Goal: Task Accomplishment & Management: Use online tool/utility

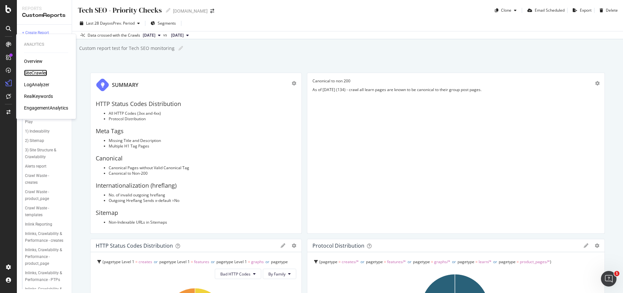
click at [36, 70] on div "SiteCrawler" at bounding box center [35, 73] width 23 height 6
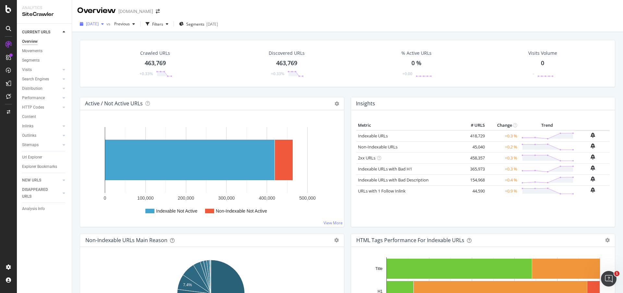
click at [98, 20] on div "[DATE]" at bounding box center [91, 24] width 29 height 10
click at [186, 91] on div "Crawled URLs 463,769 +0.33% Discovered URLs 463,769 +0.33% % Active URLs 0 % +0…" at bounding box center [348, 68] width 542 height 57
click at [158, 61] on div "463,769" at bounding box center [155, 63] width 21 height 8
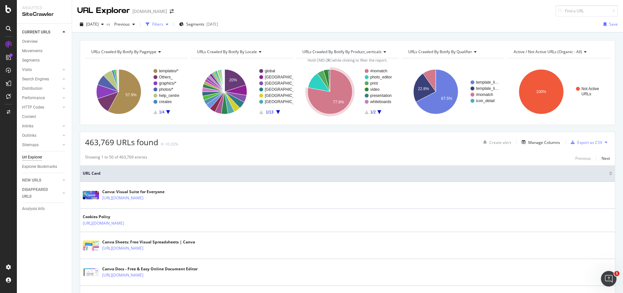
click at [169, 28] on div "Filters" at bounding box center [157, 24] width 28 height 10
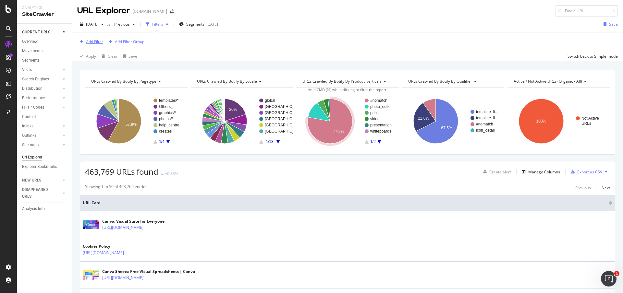
click at [84, 44] on div "Add Filter" at bounding box center [90, 41] width 26 height 7
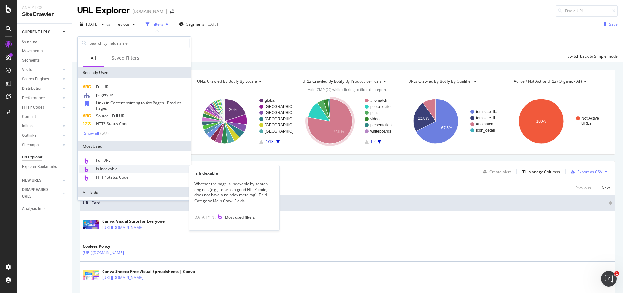
click at [121, 168] on div "Is Indexable" at bounding box center [134, 169] width 111 height 8
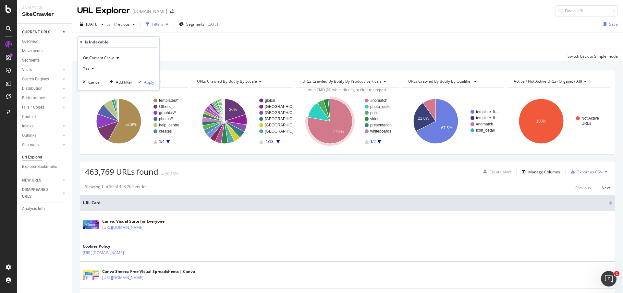
click at [149, 81] on div "Apply" at bounding box center [149, 82] width 10 height 6
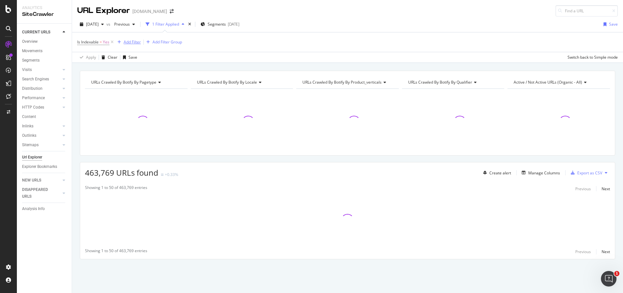
click at [137, 43] on div "Add Filter" at bounding box center [132, 42] width 17 height 6
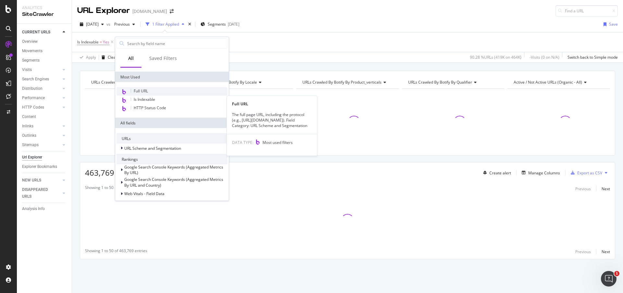
scroll to position [79, 0]
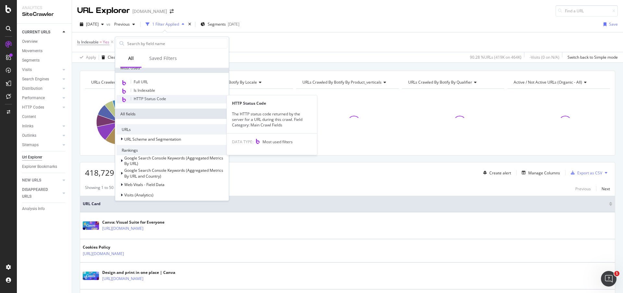
click at [157, 99] on span "HTTP Status Code" at bounding box center [150, 99] width 32 height 6
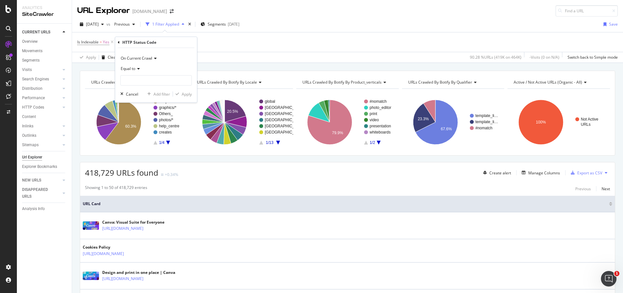
click at [135, 69] on span "Equal to" at bounding box center [128, 69] width 15 height 6
click at [170, 57] on div "On Current Crawl" at bounding box center [155, 58] width 71 height 10
click at [174, 45] on div "HTTP Status Code" at bounding box center [156, 42] width 77 height 11
click at [150, 84] on input "number" at bounding box center [155, 80] width 71 height 10
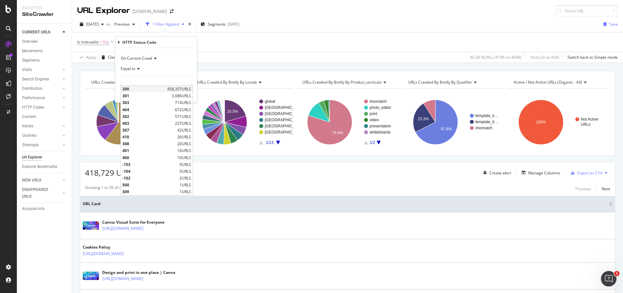
click at [142, 90] on span "200" at bounding box center [143, 89] width 43 height 6
type input "200"
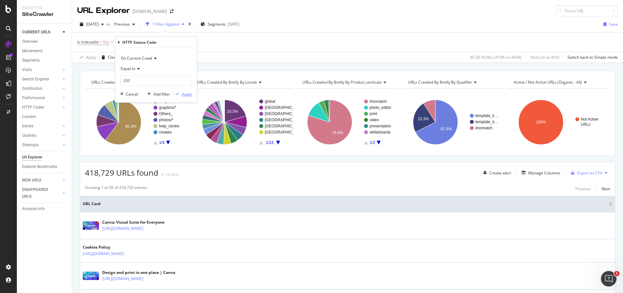
click at [183, 93] on div "Apply" at bounding box center [187, 94] width 10 height 6
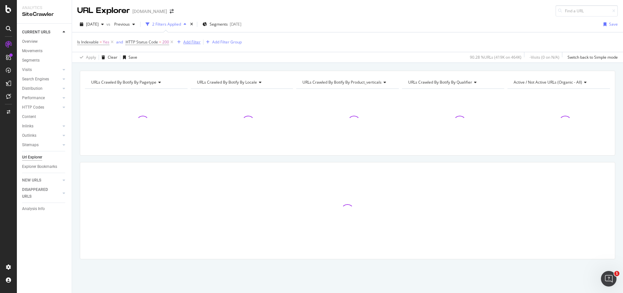
click at [185, 44] on div "Add Filter" at bounding box center [191, 42] width 17 height 6
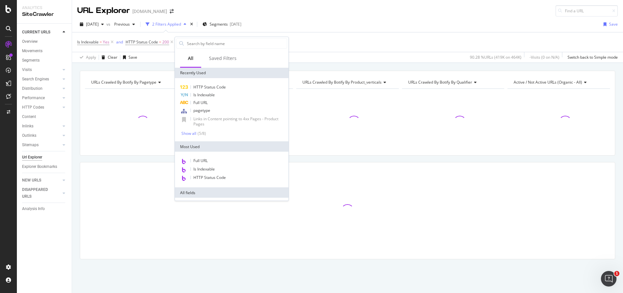
click at [326, 28] on div "[DATE] vs Previous 2 Filters Applied Segments [DATE] Save" at bounding box center [347, 25] width 551 height 13
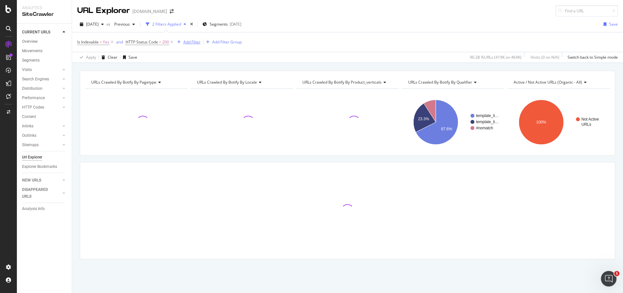
click at [193, 42] on div "Add Filter" at bounding box center [191, 42] width 17 height 6
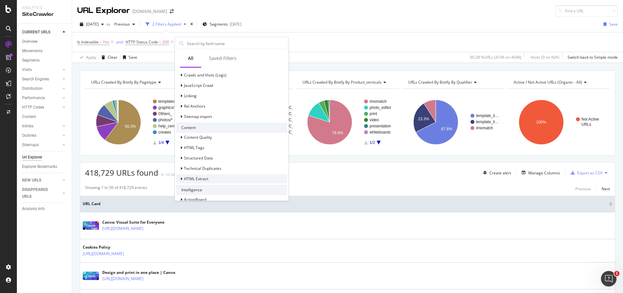
scroll to position [249, 0]
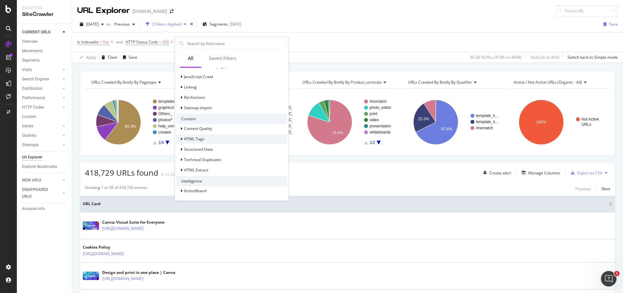
click at [181, 140] on icon at bounding box center [181, 139] width 2 height 4
click at [181, 140] on icon at bounding box center [181, 139] width 3 height 4
click at [182, 170] on div at bounding box center [182, 170] width 4 height 6
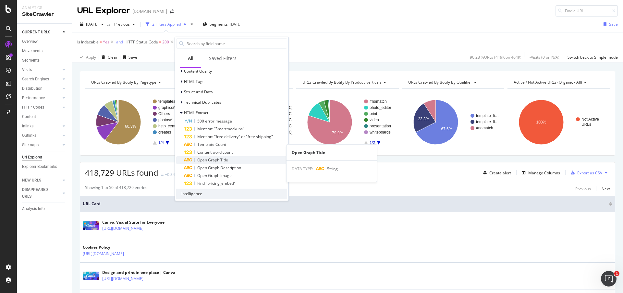
scroll to position [319, 0]
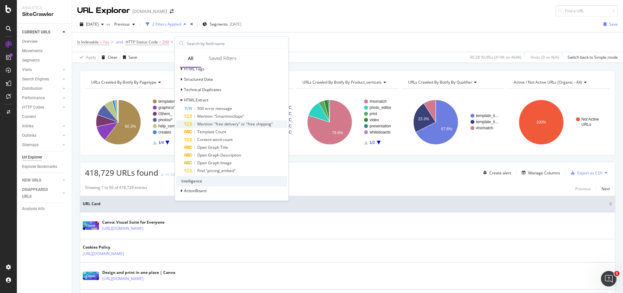
click at [227, 124] on span "Mention: "free delivery" or "free shipping"" at bounding box center [235, 124] width 76 height 6
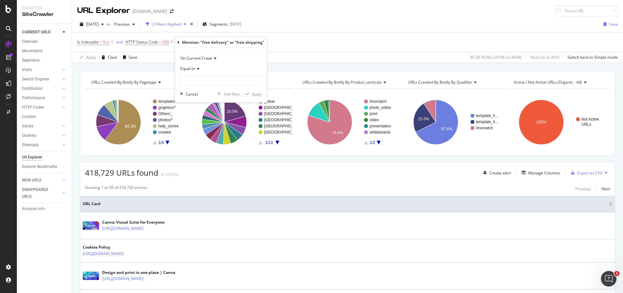
click at [198, 68] on icon at bounding box center [197, 69] width 5 height 4
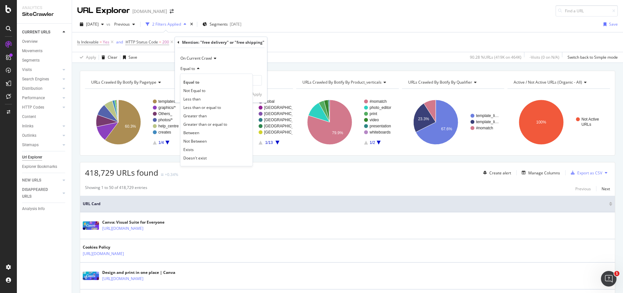
click at [198, 68] on icon at bounding box center [197, 69] width 5 height 4
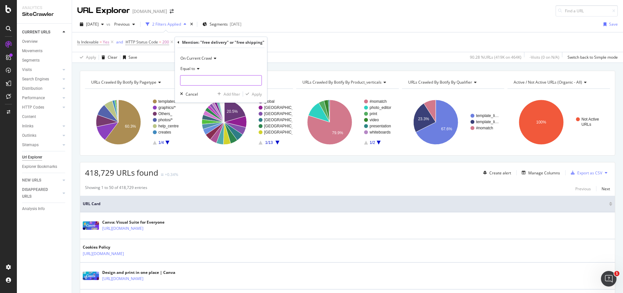
click at [207, 76] on input "number" at bounding box center [221, 80] width 82 height 10
click at [302, 45] on div "Is Indexable = Yes and HTTP Status Code = 200 and Mention: "free delivery" or "…" at bounding box center [347, 41] width 540 height 19
click at [244, 46] on span "Mention: "free delivery" or "free shipping" = missing value" at bounding box center [242, 42] width 115 height 9
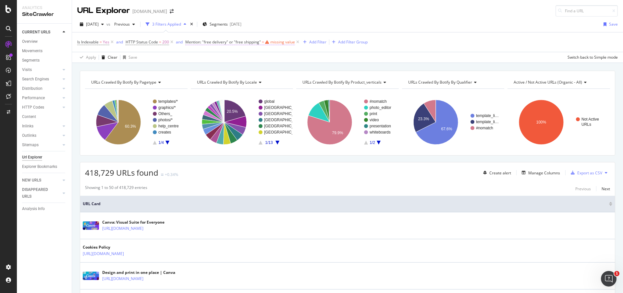
click at [242, 44] on span "Mention: "free delivery" or "free shipping"" at bounding box center [223, 42] width 76 height 6
click at [209, 81] on input "number" at bounding box center [232, 79] width 82 height 10
type input "1"
click at [266, 79] on input "1" at bounding box center [232, 79] width 82 height 10
click at [263, 92] on div "Apply" at bounding box center [267, 94] width 10 height 6
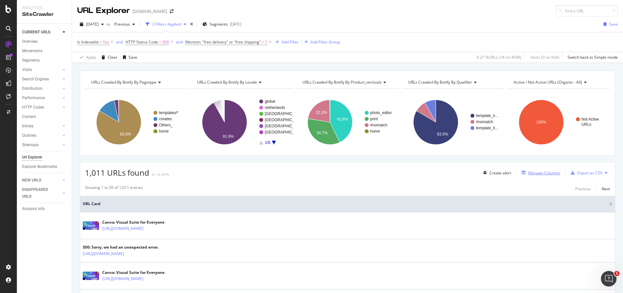
click at [534, 172] on div "Manage Columns" at bounding box center [544, 173] width 32 height 6
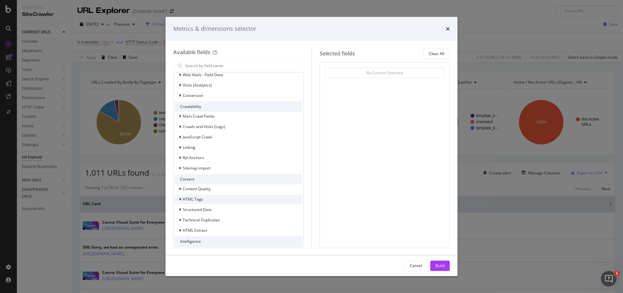
scroll to position [154, 0]
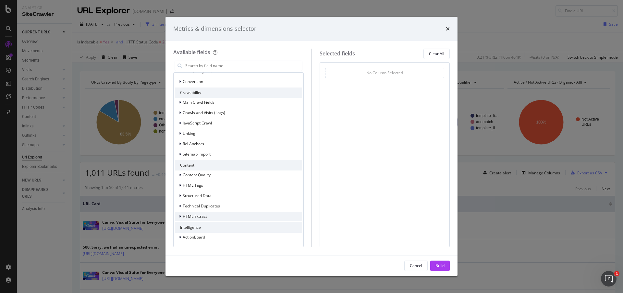
click at [181, 216] on icon "modal" at bounding box center [180, 217] width 2 height 4
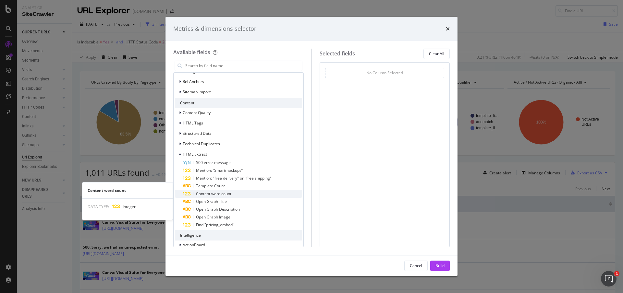
scroll to position [224, 0]
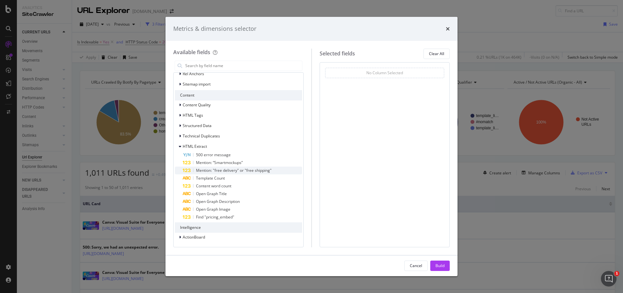
click at [230, 169] on span "Mention: "free delivery" or "free shipping"" at bounding box center [234, 171] width 76 height 6
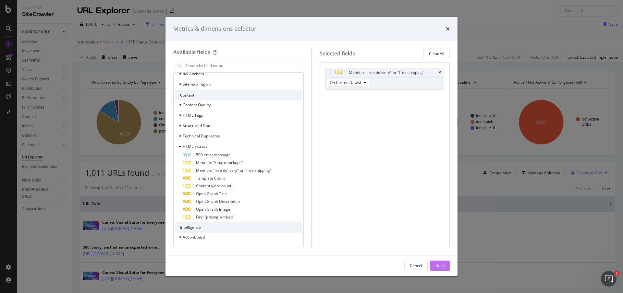
click at [441, 268] on div "Build" at bounding box center [439, 266] width 9 height 6
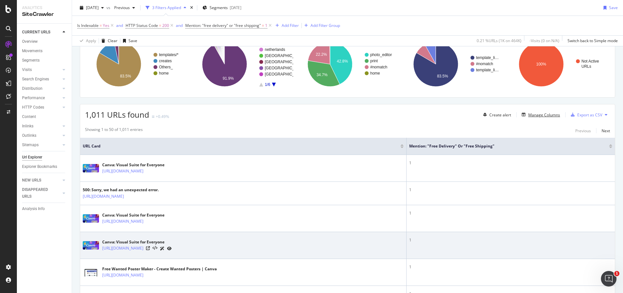
scroll to position [59, 0]
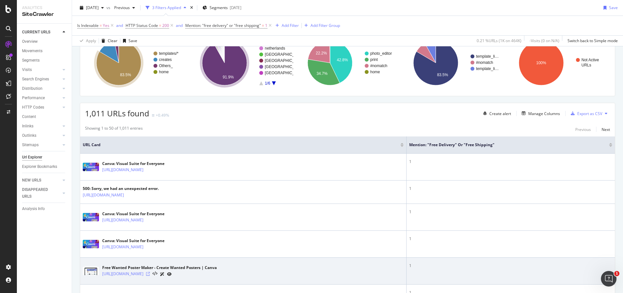
click at [150, 275] on icon at bounding box center [148, 274] width 4 height 4
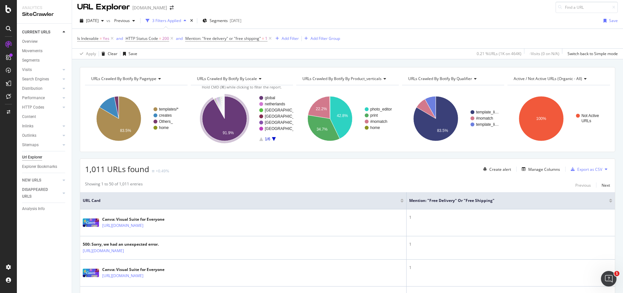
scroll to position [0, 0]
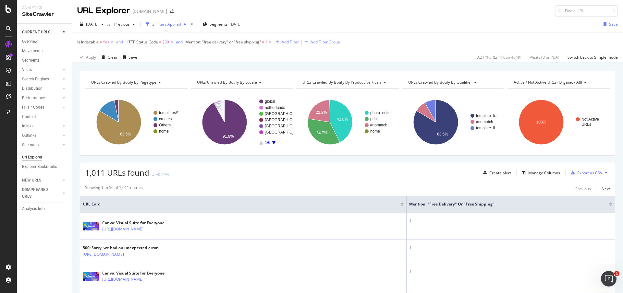
click at [195, 45] on span "Mention: "free delivery" or "free shipping" = 1" at bounding box center [226, 42] width 82 height 6
click at [188, 41] on icon at bounding box center [189, 42] width 2 height 4
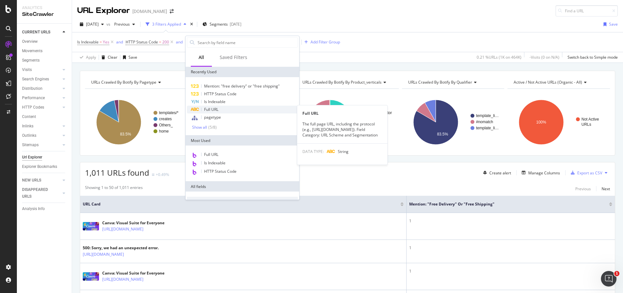
scroll to position [244, 0]
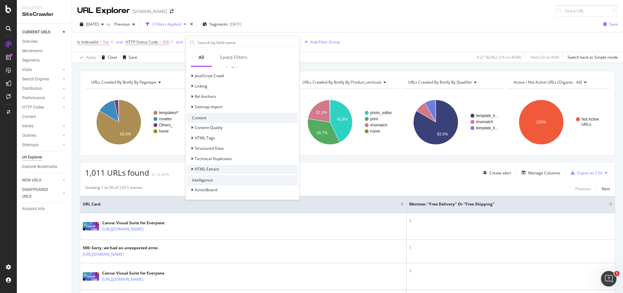
click at [191, 170] on icon at bounding box center [192, 169] width 2 height 4
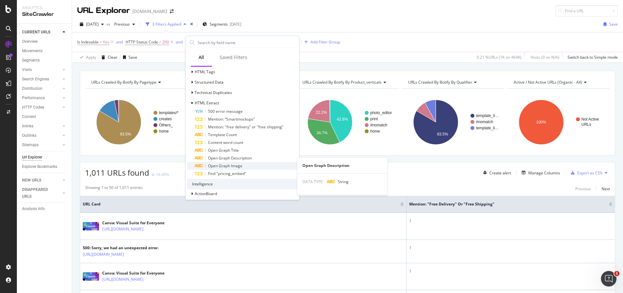
scroll to position [314, 0]
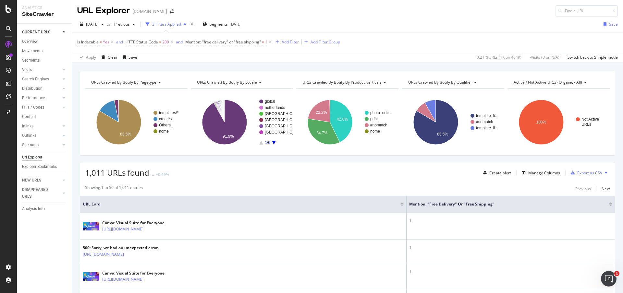
click at [159, 62] on div "Apply Clear Save 0.21 % URLs ( 1K on 464K ) - Visits ( 0 on N/A ) Switch back t…" at bounding box center [347, 57] width 551 height 11
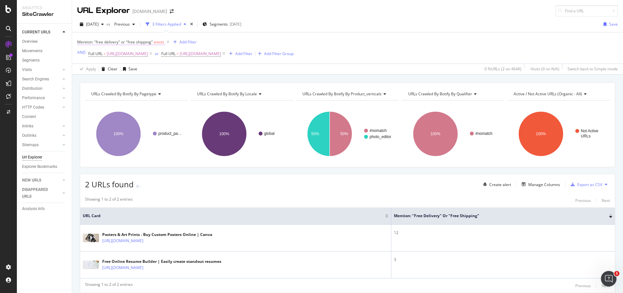
click at [142, 43] on span "Mention: "free delivery" or "free shipping"" at bounding box center [115, 42] width 76 height 6
click at [92, 66] on span "Exists" at bounding box center [88, 68] width 10 height 6
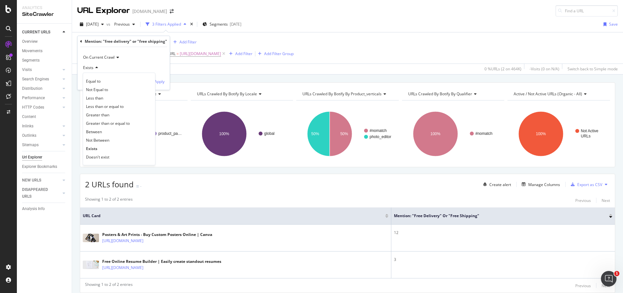
click at [311, 30] on div "2025 Sep. 7th vs Previous 3 Filters Applied Segments 2025-05-26 Save" at bounding box center [347, 25] width 551 height 13
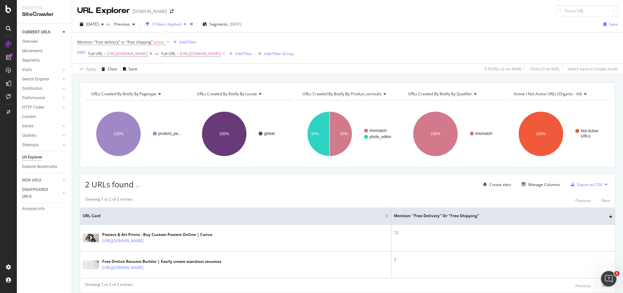
click at [153, 53] on icon at bounding box center [151, 54] width 6 height 6
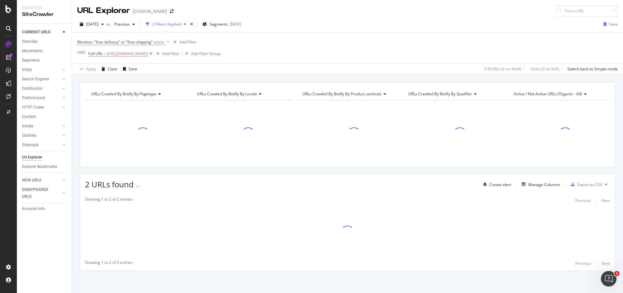
click at [153, 53] on icon at bounding box center [151, 54] width 6 height 6
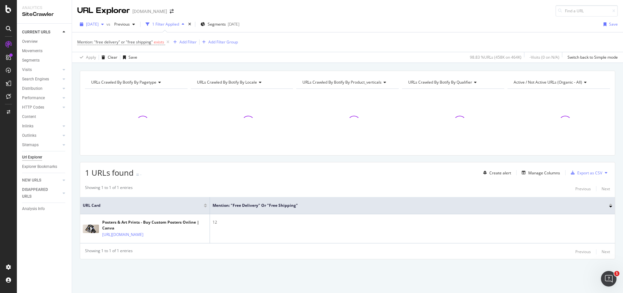
click at [93, 28] on div "[DATE]" at bounding box center [91, 24] width 29 height 10
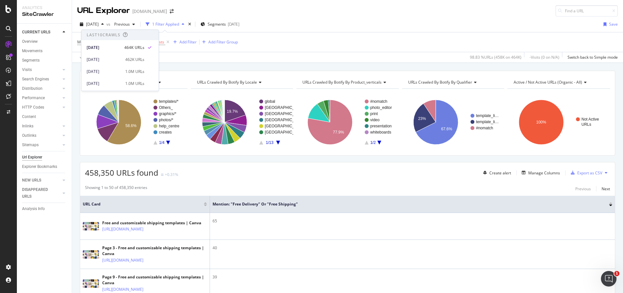
click at [308, 42] on div "Mention: "free delivery" or "free shipping" exists Add Filter Add Filter Group" at bounding box center [347, 41] width 540 height 19
click at [179, 24] on div "1 Filter Applied" at bounding box center [165, 24] width 27 height 6
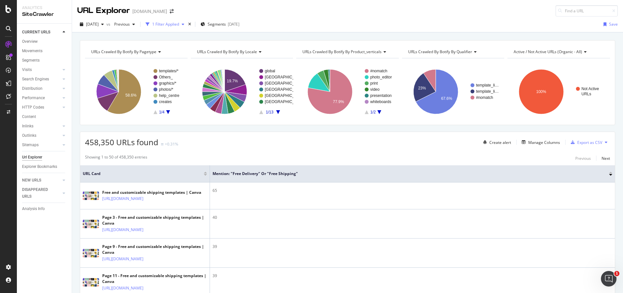
click at [179, 24] on div "1 Filter Applied" at bounding box center [165, 24] width 27 height 6
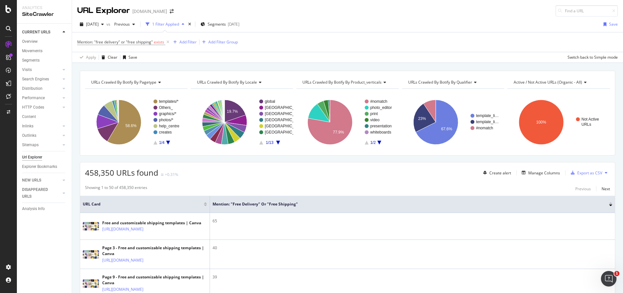
click at [140, 38] on span "Mention: "free delivery" or "free shipping" exists" at bounding box center [123, 42] width 93 height 9
click at [137, 44] on span "Mention: "free delivery" or "free shipping"" at bounding box center [115, 42] width 76 height 6
click at [208, 57] on div "Apply Clear Save 98.83 % URLs ( 458K on 464K ) - Visits ( 0 on N/A ) Switch bac…" at bounding box center [347, 57] width 551 height 11
click at [612, 278] on icon "Open Intercom Messenger" at bounding box center [607, 278] width 11 height 11
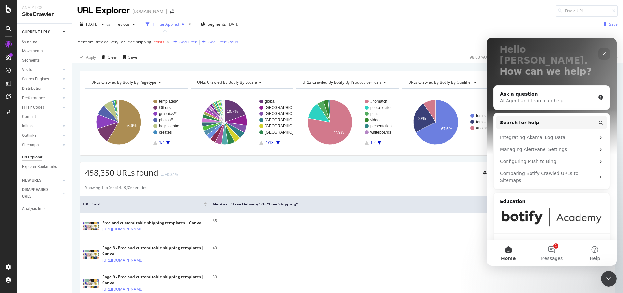
scroll to position [42, 0]
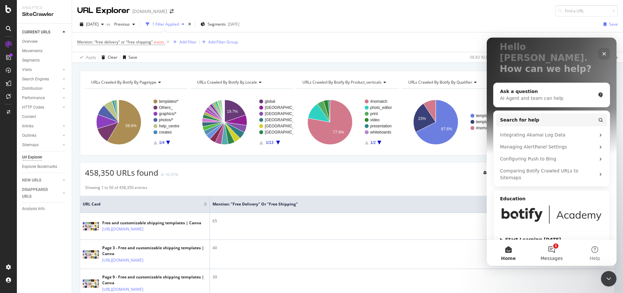
click at [558, 256] on span "Messages" at bounding box center [551, 258] width 22 height 5
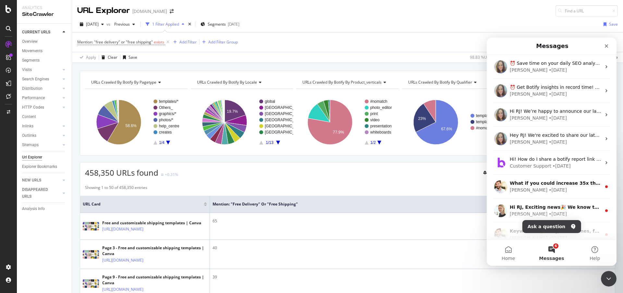
click at [247, 65] on div "URLs Crawled By Botify By pagetype Chart (by Value) Table Expand Export as CSV …" at bounding box center [347, 71] width 551 height 16
click at [604, 46] on icon "Close" at bounding box center [606, 45] width 5 height 5
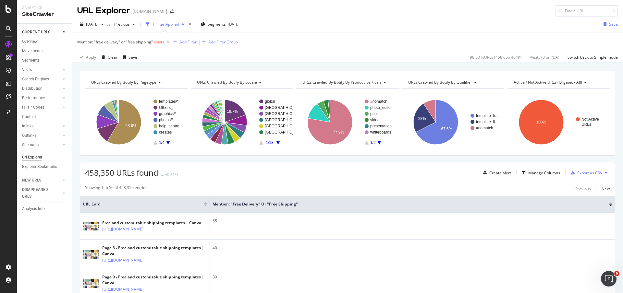
scroll to position [0, 0]
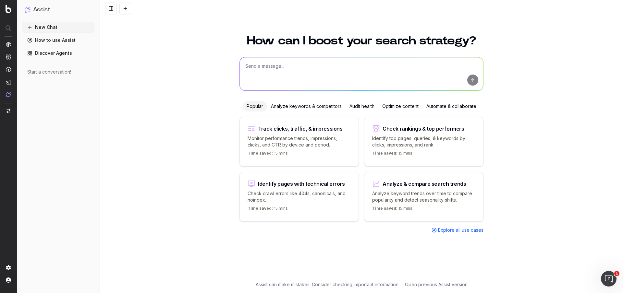
click at [279, 73] on textarea at bounding box center [361, 73] width 243 height 33
type textarea "how to create an html extract filter"
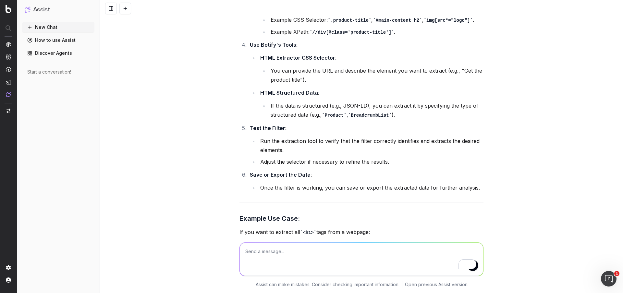
scroll to position [256, 0]
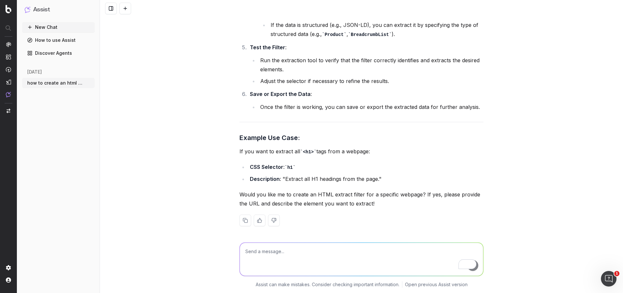
scroll to position [338, 0]
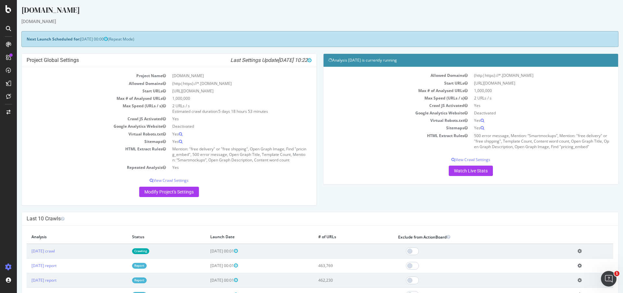
scroll to position [3, 0]
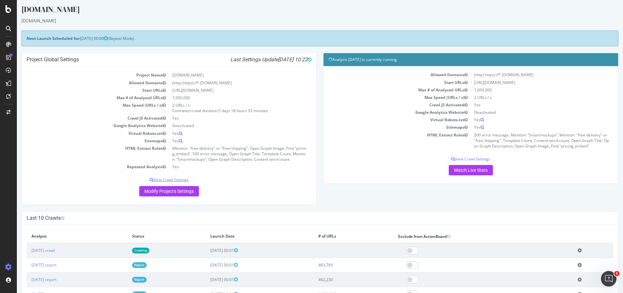
click at [182, 180] on p "View Crawl Settings" at bounding box center [169, 180] width 285 height 6
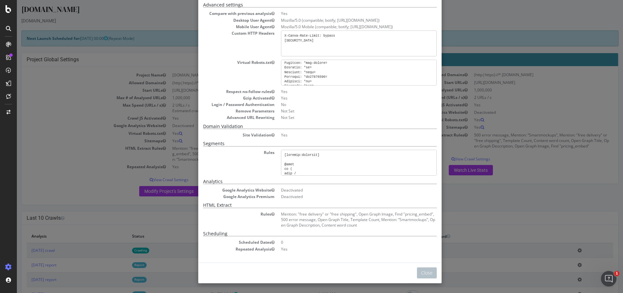
scroll to position [0, 0]
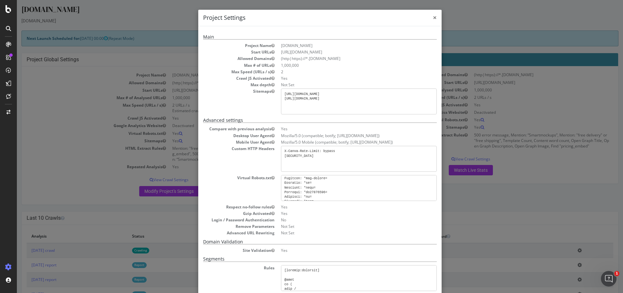
click at [433, 19] on span "×" at bounding box center [435, 17] width 4 height 9
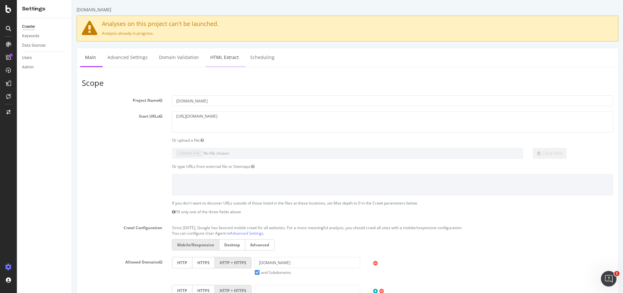
click at [224, 65] on link "HTML Extract" at bounding box center [224, 57] width 38 height 18
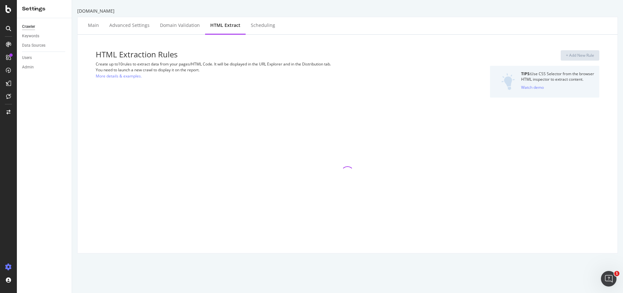
select select "count"
select select "exist"
select select "count"
select select "html.length"
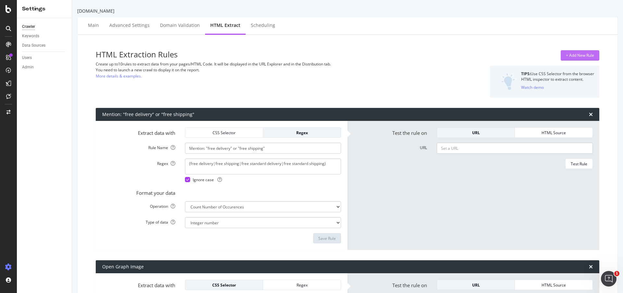
click at [566, 53] on div "+ Add New Rule" at bounding box center [580, 56] width 28 height 6
click at [271, 150] on input "Mention: "free delivery" or "free shipping"" at bounding box center [263, 148] width 156 height 11
drag, startPoint x: 230, startPoint y: 148, endPoint x: 167, endPoint y: 148, distance: 63.3
click at [167, 148] on div "Rule Name Mention: "free delivery" or "free shipping"" at bounding box center [221, 148] width 248 height 11
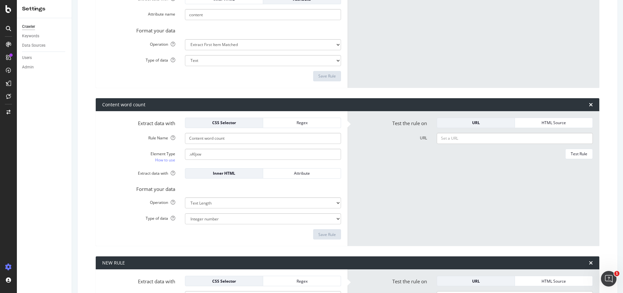
scroll to position [1463, 0]
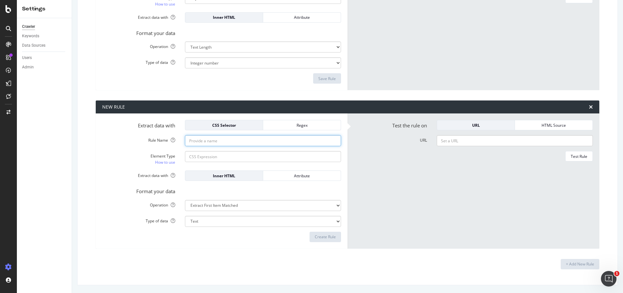
click at [241, 139] on input "Rule Name" at bounding box center [263, 140] width 156 height 11
paste input "Mention: "free delivery" or "free shipping""
drag, startPoint x: 207, startPoint y: 141, endPoint x: 292, endPoint y: 141, distance: 85.3
click at [292, 141] on input "Mention: "free delivery" or "free shipping"" at bounding box center [263, 140] width 156 height 11
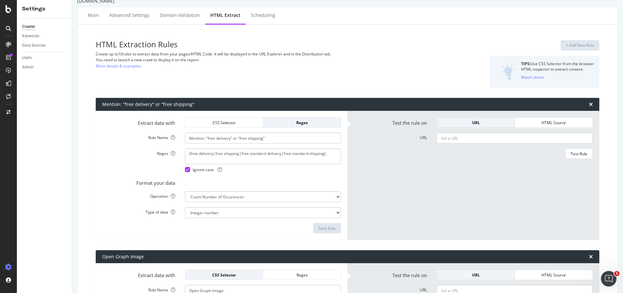
scroll to position [11, 0]
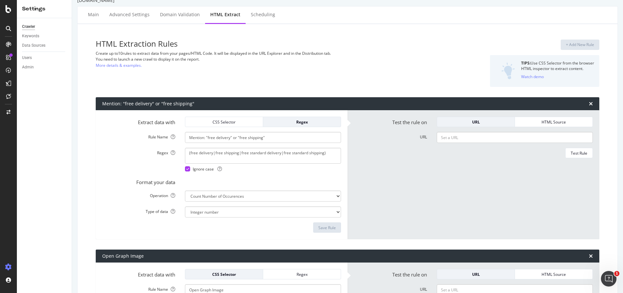
type input "Mention: "Canva Teams""
click at [257, 155] on textarea "(free delivery|free shipping|free standard delivery|free standard shipping)" at bounding box center [263, 156] width 156 height 16
click at [292, 156] on textarea "(free delivery|free shipping|free standard delivery|free standard shipping)" at bounding box center [263, 156] width 156 height 16
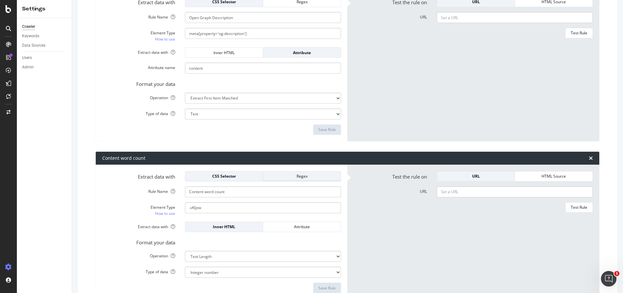
scroll to position [1463, 0]
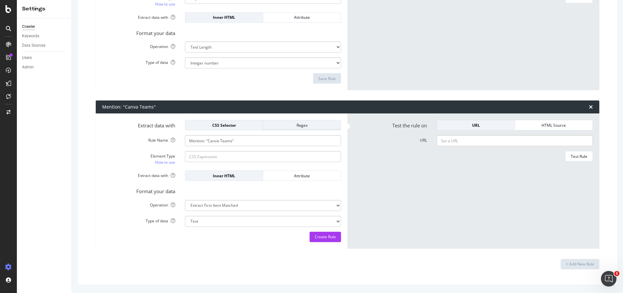
click at [289, 125] on div "Regex" at bounding box center [301, 126] width 67 height 6
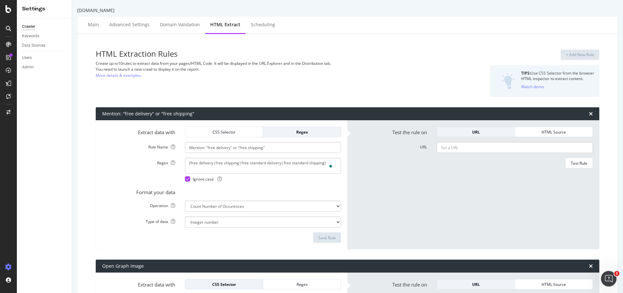
scroll to position [0, 0]
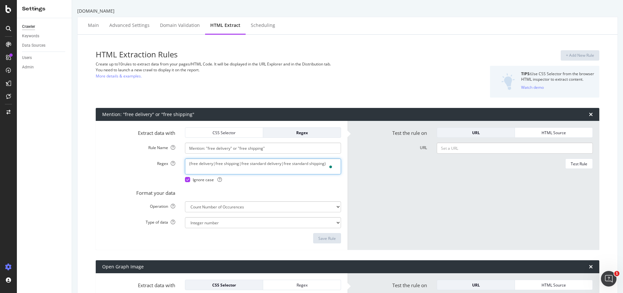
click at [227, 165] on textarea "(free delivery|free shipping|free standard delivery|free standard shipping)" at bounding box center [263, 167] width 156 height 16
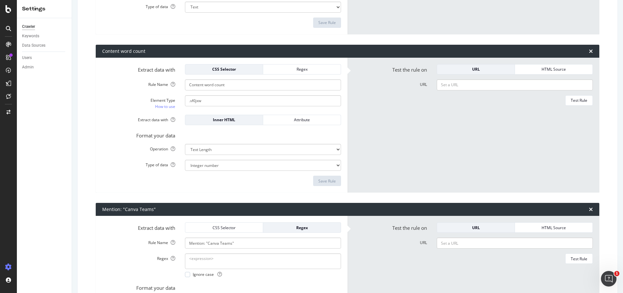
scroll to position [1473, 0]
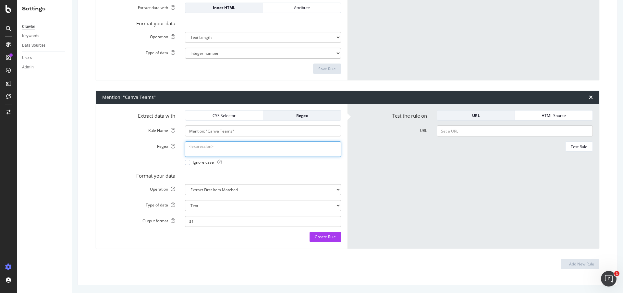
click at [201, 152] on textarea "Regex" at bounding box center [263, 149] width 156 height 16
paste textarea "(free delivery|free shipping|free standard delivery|free standard shipping)"
click at [194, 163] on span "Ignore case" at bounding box center [207, 163] width 29 height 6
drag, startPoint x: 189, startPoint y: 145, endPoint x: 212, endPoint y: 148, distance: 22.5
click at [212, 148] on textarea "(free delivery|free shipping|free standard delivery|free standard shipping)" at bounding box center [263, 149] width 156 height 16
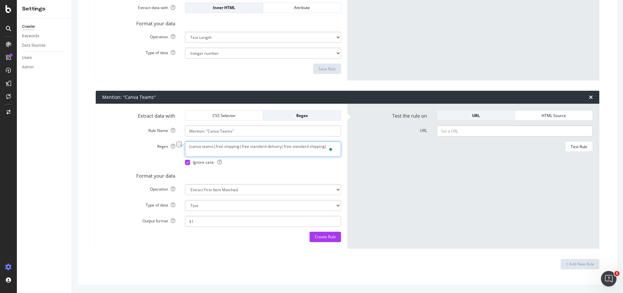
drag, startPoint x: 214, startPoint y: 145, endPoint x: 238, endPoint y: 147, distance: 23.4
click at [238, 147] on textarea "(canva teams|free shipping|free standard delivery|free standard shipping)" at bounding box center [263, 149] width 156 height 16
type textarea "(canva teams|Canva Teams|free standard delivery|free standard shipping)"
click at [215, 195] on form "Extract data with CSS Selector Regex Rule Name Mention: "Canva Teams" Regex (ca…" at bounding box center [221, 176] width 239 height 132
click at [215, 192] on select "Extract First Item Matched Extract First 3 Items Matched Count Number of Occure…" at bounding box center [263, 189] width 156 height 11
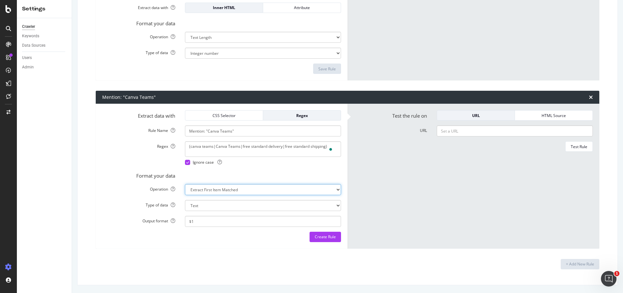
select select "count"
click at [185, 195] on select "Extract First Item Matched Extract First 3 Items Matched Count Number of Occure…" at bounding box center [263, 189] width 156 height 11
select select "i"
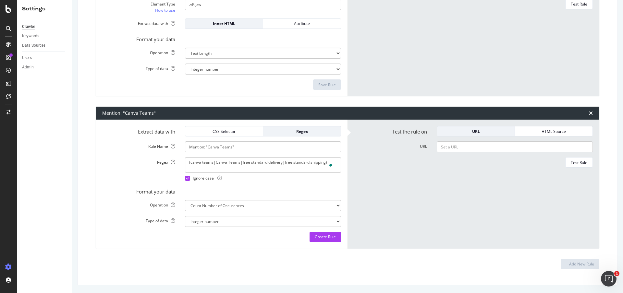
click at [249, 247] on div "Extract data with CSS Selector Regex Rule Name Mention: "Canva Teams" Regex (ca…" at bounding box center [222, 184] width 252 height 129
drag, startPoint x: 240, startPoint y: 162, endPoint x: 323, endPoint y: 162, distance: 83.0
click at [323, 162] on textarea "(canva teams|Canva Teams|free standard delivery|free standard shipping)" at bounding box center [263, 165] width 156 height 16
drag, startPoint x: 188, startPoint y: 163, endPoint x: 263, endPoint y: 168, distance: 75.7
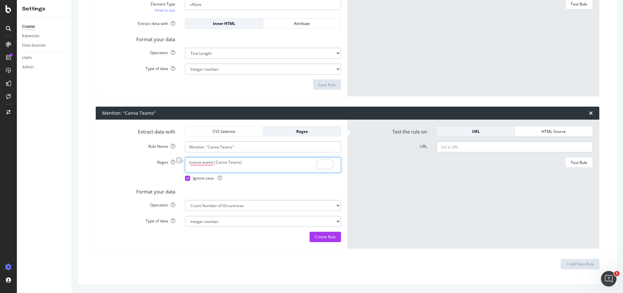
click at [263, 168] on textarea "(canva teams|Canva Teams)" at bounding box center [263, 165] width 156 height 16
click at [237, 167] on textarea "(canva teams|Canva Teams)" at bounding box center [263, 165] width 156 height 16
click at [238, 163] on textarea "(canva teams|Canva Teams)" at bounding box center [263, 165] width 156 height 16
click at [238, 164] on textarea "(canva teams|Canva Teams|canva team)" at bounding box center [263, 165] width 156 height 16
drag, startPoint x: 189, startPoint y: 164, endPoint x: 212, endPoint y: 164, distance: 22.7
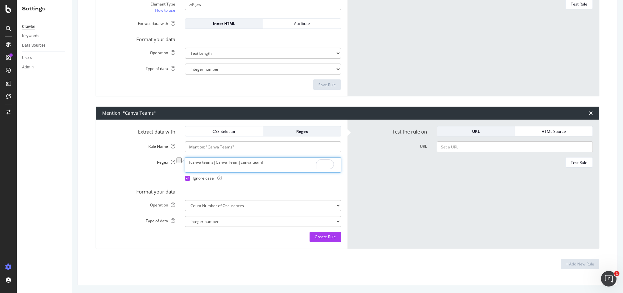
click at [212, 164] on textarea "(canva teams|Canva Team|canva team)" at bounding box center [263, 165] width 156 height 16
drag, startPoint x: 238, startPoint y: 160, endPoint x: 260, endPoint y: 163, distance: 22.5
click at [260, 163] on textarea "(Canva Teams|Canva Team|canva team)" at bounding box center [263, 165] width 156 height 16
click at [261, 165] on textarea "(Canva Teams|Canva Team)" at bounding box center [263, 165] width 156 height 16
type textarea "(Canva Teams|Canva Team)"
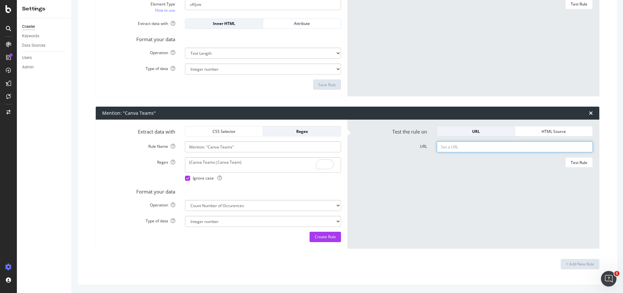
click at [456, 150] on input "URL" at bounding box center [515, 146] width 156 height 11
paste input "https://www.canva.com/newsroom/news/introducing-canva-for-teams/"
click at [571, 164] on div "Test Rule" at bounding box center [579, 163] width 17 height 6
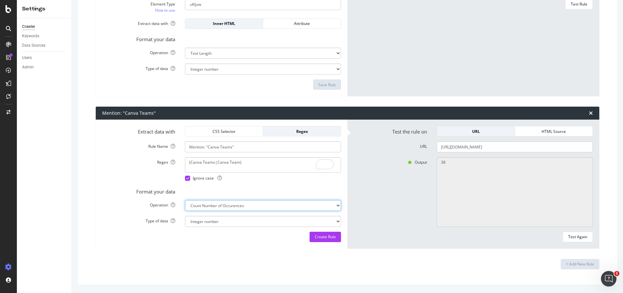
click at [239, 208] on select "Extract First Item Matched Extract First 3 Items Matched Count Number of Occure…" at bounding box center [263, 205] width 156 height 11
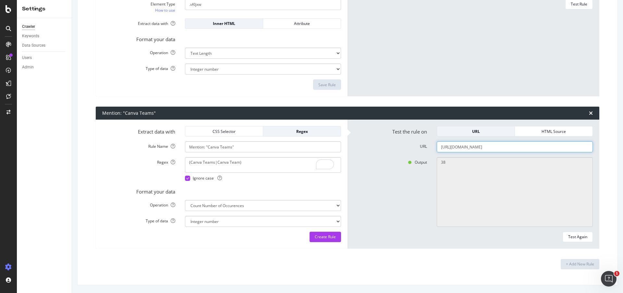
click at [467, 142] on input "https://www.canva.com/newsroom/news/introducing-canva-for-teams/" at bounding box center [515, 146] width 156 height 11
paste input "help/manage-member"
type input "https://www.canva.com/help/manage-members/"
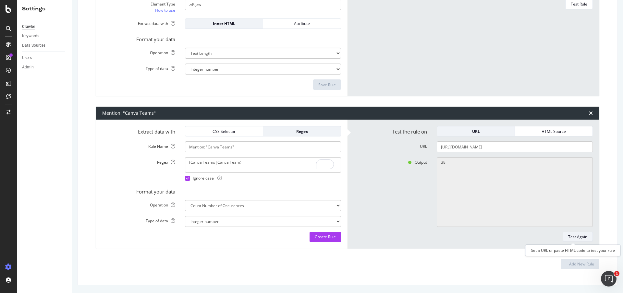
click at [570, 236] on div "Test Again" at bounding box center [577, 237] width 19 height 6
type textarea "22"
click at [244, 221] on select "Integer number" at bounding box center [263, 221] width 156 height 11
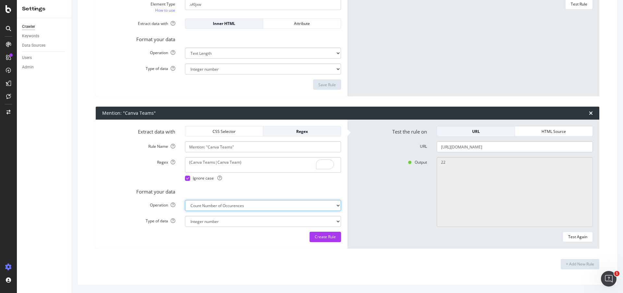
click at [247, 208] on select "Extract First Item Matched Extract First 3 Items Matched Count Number of Occure…" at bounding box center [263, 205] width 156 height 11
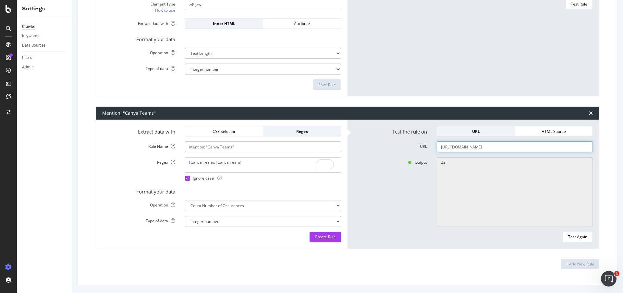
click at [500, 149] on input "https://www.canva.com/help/manage-members/" at bounding box center [515, 146] width 156 height 11
paste input "learn/canva-pro-vs-canva-enterprise"
type input "https://www.canva.com/learn/canva-pro-vs-canva-enterprise/"
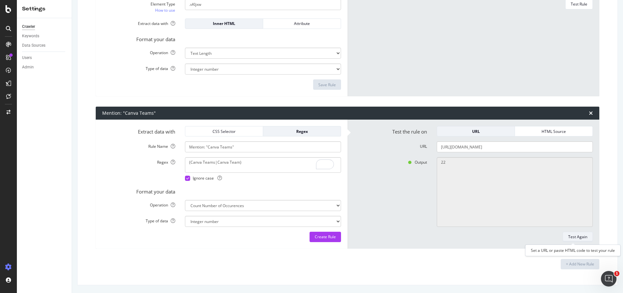
click at [569, 235] on div "Test Again" at bounding box center [577, 237] width 19 height 6
type textarea "23"
click at [512, 147] on input "https://www.canva.com/learn/canva-pro-vs-canva-enterprise/" at bounding box center [515, 146] width 156 height 11
click at [462, 148] on input "https://www.canva.com/learn/canva-pro-vs-canva-enterprise/" at bounding box center [515, 146] width 156 height 11
click at [309, 203] on select "Extract First Item Matched Extract First 3 Items Matched Count Number of Occure…" at bounding box center [263, 205] width 156 height 11
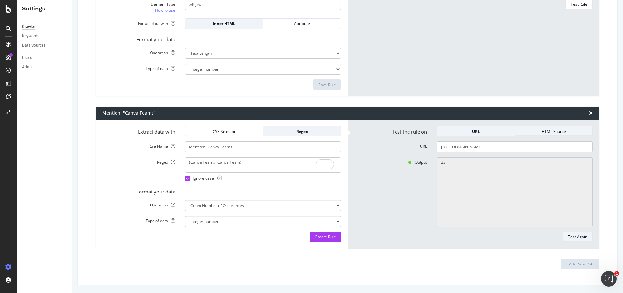
click at [535, 128] on div "HTML Source" at bounding box center [553, 131] width 67 height 9
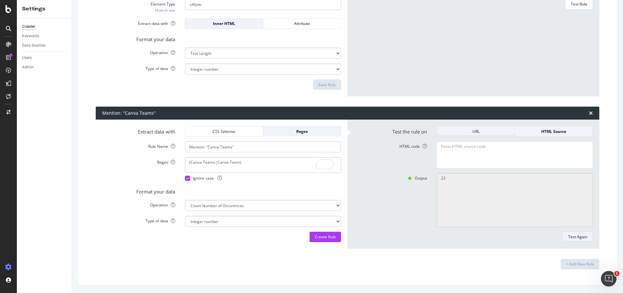
click at [495, 133] on div "URL" at bounding box center [475, 132] width 67 height 6
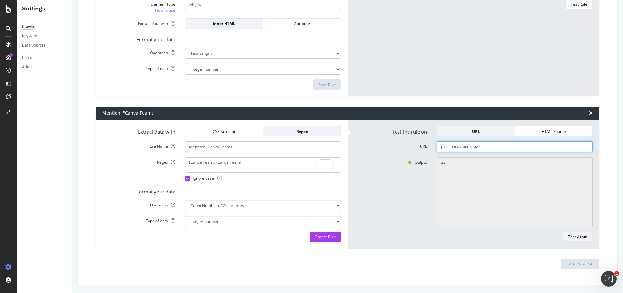
click at [497, 148] on input "https://www.canva.com/learn/canva-pro-vs-canva-enterprise/" at bounding box center [515, 146] width 156 height 11
paste input "create/logos"
type input "https://www.canva.com/create/logos/"
click at [568, 236] on div "Test Again" at bounding box center [577, 237] width 19 height 6
type textarea "2"
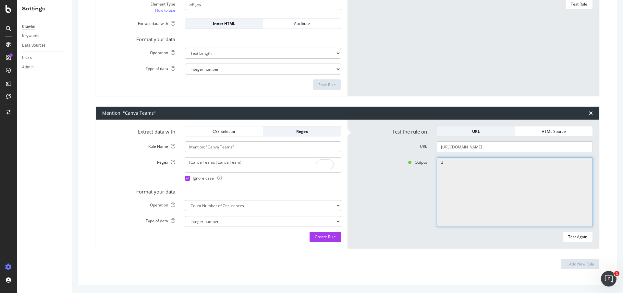
click at [514, 181] on textarea "2" at bounding box center [515, 192] width 156 height 70
drag, startPoint x: 466, startPoint y: 162, endPoint x: 436, endPoint y: 163, distance: 30.8
click at [437, 163] on textarea "2" at bounding box center [515, 192] width 156 height 70
click at [426, 180] on div "Output 2" at bounding box center [473, 192] width 248 height 70
click at [248, 219] on select "Integer number" at bounding box center [263, 221] width 156 height 11
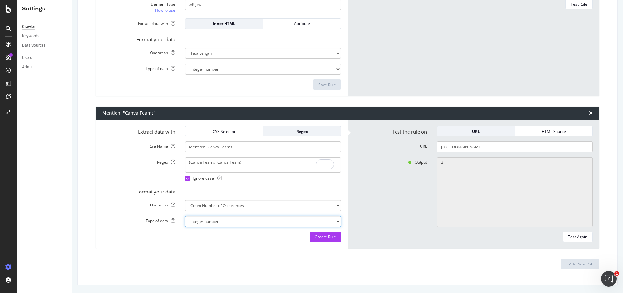
click at [185, 216] on select "Integer number" at bounding box center [263, 221] width 156 height 11
click at [227, 204] on select "Extract First Item Matched Extract First 3 Items Matched Count Number of Occure…" at bounding box center [263, 205] width 156 height 11
click at [288, 130] on div "Regex" at bounding box center [301, 132] width 67 height 6
click at [204, 178] on span "Ignore case" at bounding box center [207, 178] width 29 height 6
click at [230, 129] on div "CSS Selector" at bounding box center [223, 132] width 67 height 6
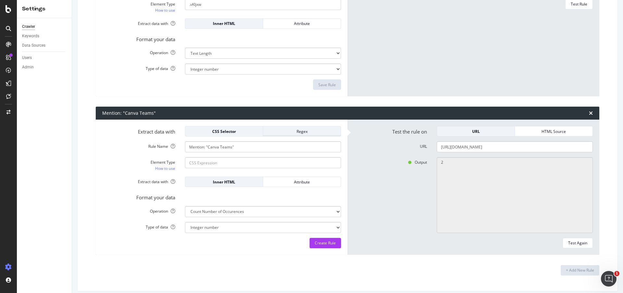
click at [281, 131] on div "Regex" at bounding box center [301, 132] width 67 height 6
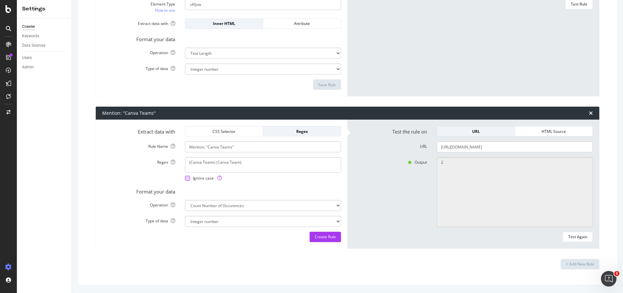
click at [206, 178] on span "Ignore case" at bounding box center [207, 178] width 29 height 6
drag, startPoint x: 507, startPoint y: 148, endPoint x: 550, endPoint y: 147, distance: 42.5
click at [549, 147] on input "https://www.canva.com/create/logos/" at bounding box center [515, 146] width 156 height 11
click at [572, 236] on div "Test Again" at bounding box center [577, 237] width 19 height 6
click at [522, 152] on form "Test the rule on URL HTML Source URL https://www.canva.com/create/ Output 2 Tes…" at bounding box center [473, 184] width 239 height 116
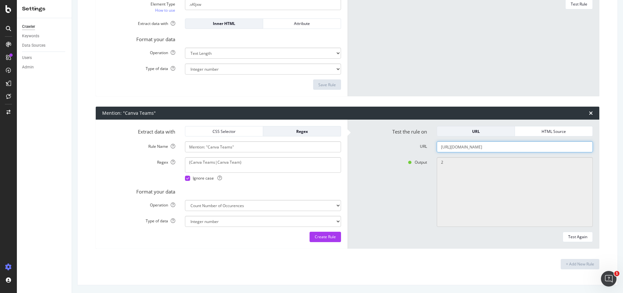
click at [521, 151] on input "https://www.canva.com/create/" at bounding box center [515, 146] width 156 height 11
paste input "blog-topics/"
type input "https://www.canva.com/create/blog-topics/"
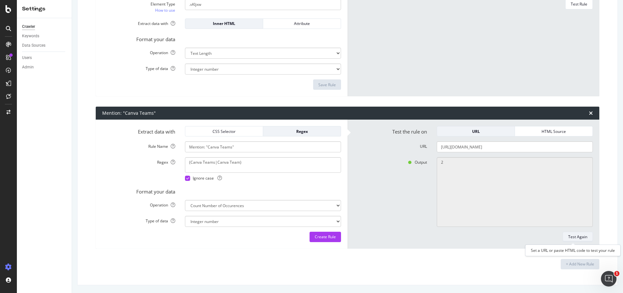
click at [572, 239] on div "Test Again" at bounding box center [577, 237] width 19 height 6
click at [323, 236] on div "Create Rule" at bounding box center [325, 237] width 21 height 6
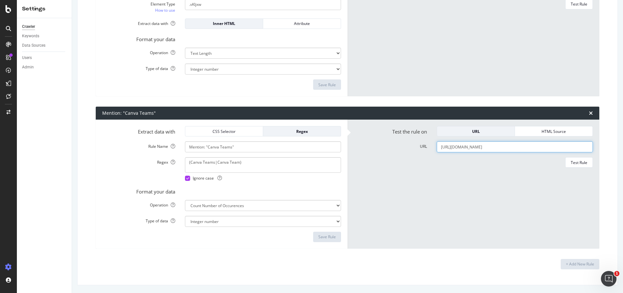
drag, startPoint x: 561, startPoint y: 149, endPoint x: 422, endPoint y: 149, distance: 139.2
click at [422, 149] on div "URL https://www.canva.com/create/blog-topics/" at bounding box center [473, 146] width 248 height 11
click at [479, 185] on form "Test the rule on URL HTML Source URL Test Rule" at bounding box center [473, 184] width 239 height 116
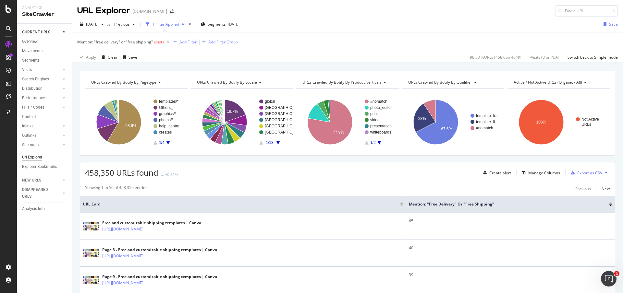
click at [137, 43] on span "Mention: "free delivery" or "free shipping"" at bounding box center [115, 42] width 76 height 6
click at [82, 42] on div "Mention: "free delivery" or "free shipping"" at bounding box center [123, 41] width 87 height 11
click at [80, 41] on icon at bounding box center [81, 42] width 2 height 4
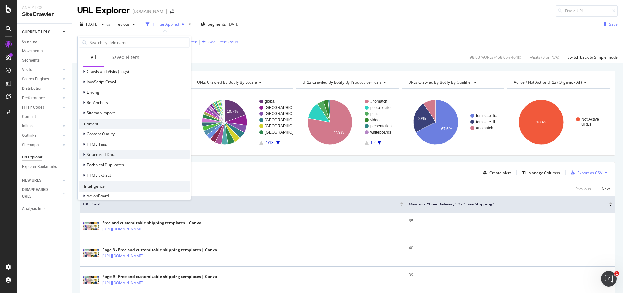
scroll to position [244, 0]
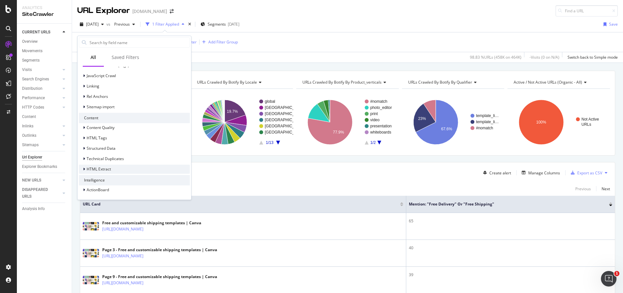
click at [124, 165] on div "HTML Extract" at bounding box center [134, 169] width 111 height 9
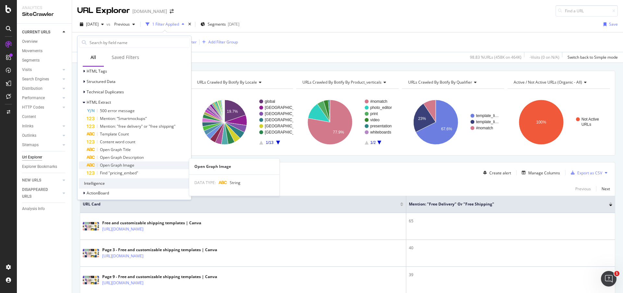
scroll to position [314, 0]
click at [300, 58] on div "Apply Clear Save 98.83 % URLs ( 458K on 464K ) - Visits ( 0 on N/A ) Switch bac…" at bounding box center [347, 57] width 551 height 11
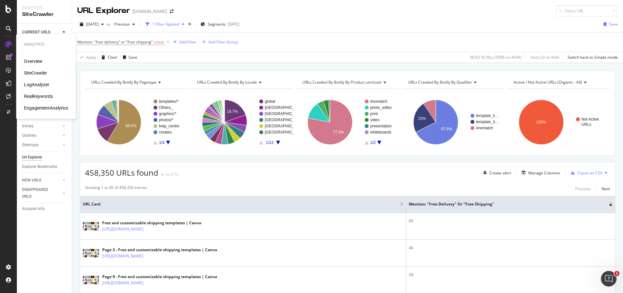
click at [39, 71] on div "SiteCrawler" at bounding box center [35, 73] width 23 height 6
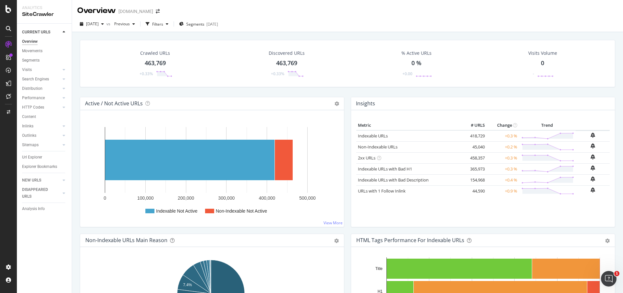
click at [155, 68] on div "Crawled URLs 463,769 +0.33%" at bounding box center [155, 64] width 47 height 34
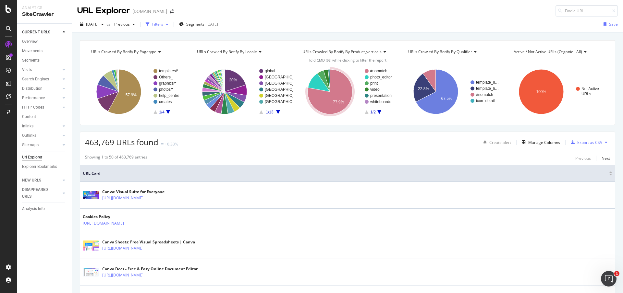
click at [163, 25] on div "Filters" at bounding box center [157, 24] width 11 height 6
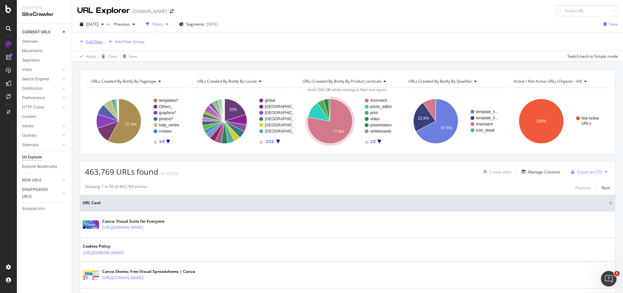
click at [102, 42] on div "Add Filter" at bounding box center [94, 42] width 17 height 6
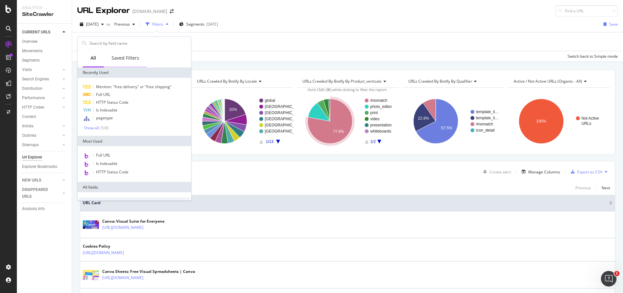
click at [122, 63] on div "Saved Filters" at bounding box center [125, 59] width 43 height 18
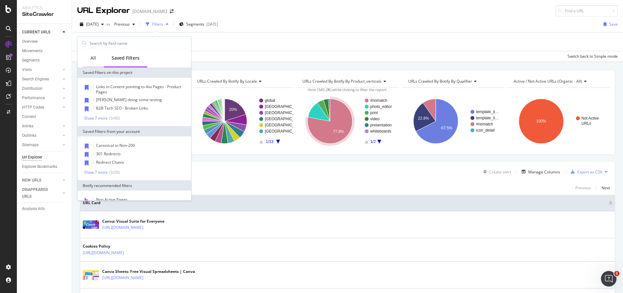
click at [91, 60] on div "All" at bounding box center [94, 58] width 6 height 6
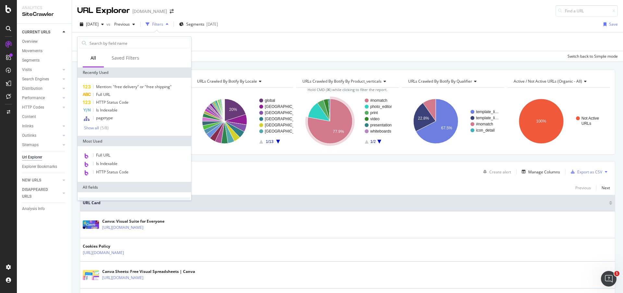
scroll to position [220, 0]
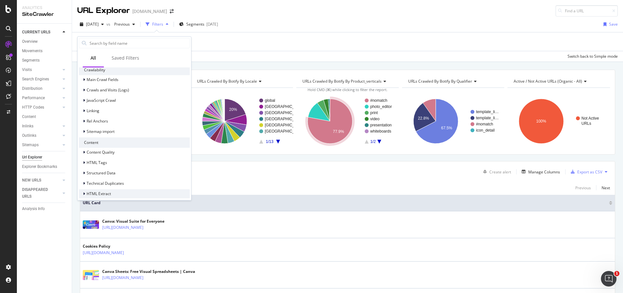
click at [133, 194] on div "HTML Extract" at bounding box center [134, 193] width 111 height 9
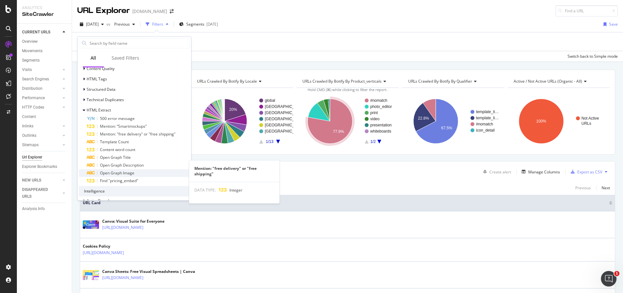
scroll to position [314, 0]
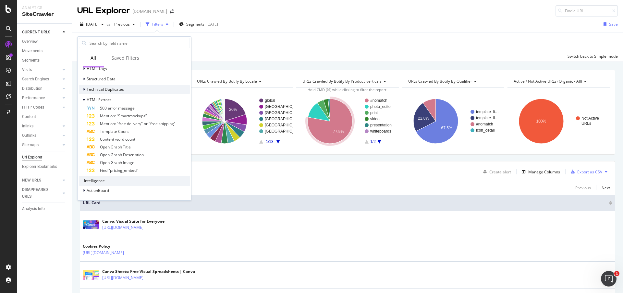
click at [84, 89] on icon at bounding box center [84, 90] width 2 height 4
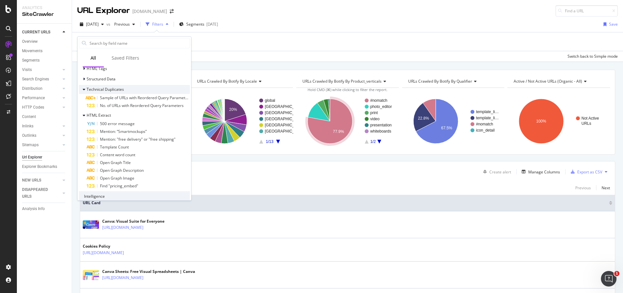
click at [84, 89] on icon at bounding box center [84, 90] width 3 height 4
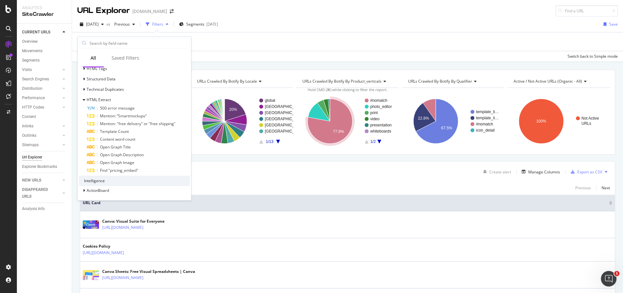
click at [280, 54] on div "Apply Clear Save Switch back to Simple mode" at bounding box center [347, 56] width 551 height 11
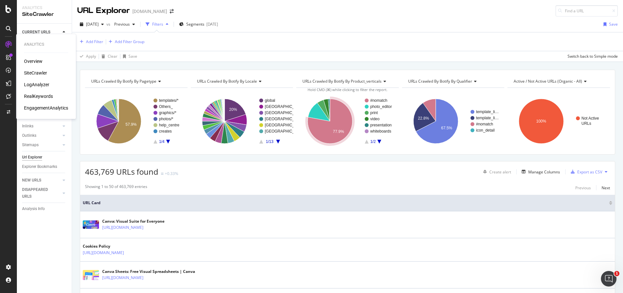
click at [40, 59] on div "Overview" at bounding box center [33, 61] width 18 height 6
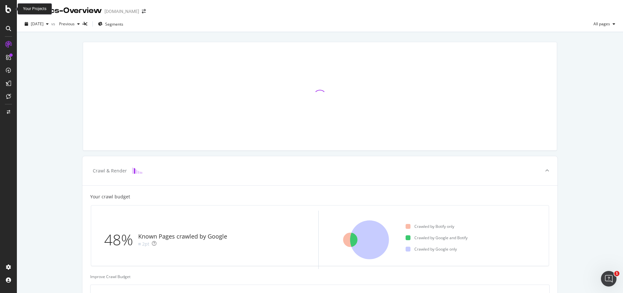
click at [10, 8] on icon at bounding box center [9, 9] width 6 height 8
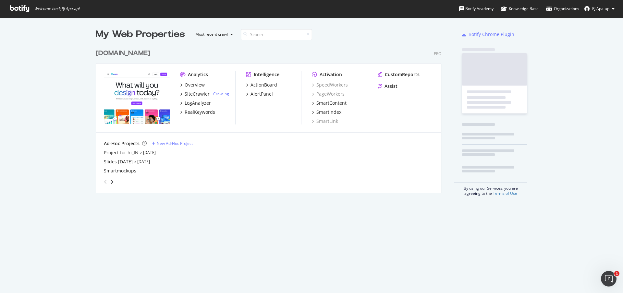
scroll to position [288, 613]
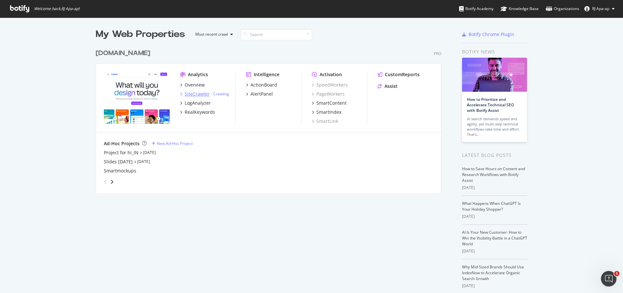
click at [192, 95] on div "SiteCrawler" at bounding box center [197, 94] width 25 height 6
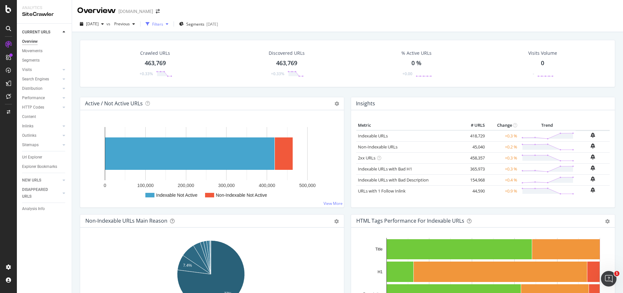
click at [163, 24] on div "Filters" at bounding box center [157, 24] width 11 height 6
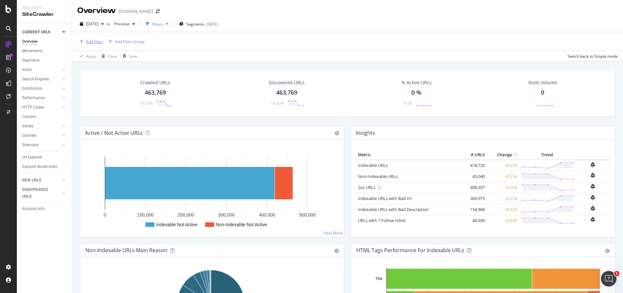
click at [96, 43] on div "Add Filter" at bounding box center [94, 42] width 17 height 6
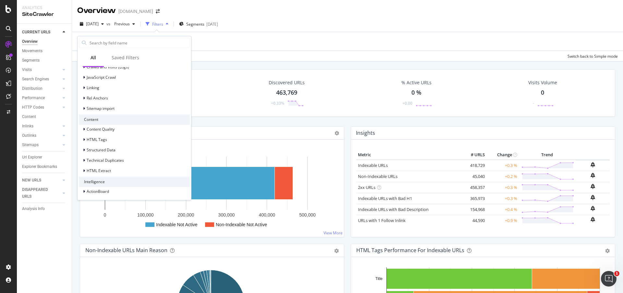
scroll to position [244, 0]
click at [85, 168] on div at bounding box center [85, 169] width 4 height 6
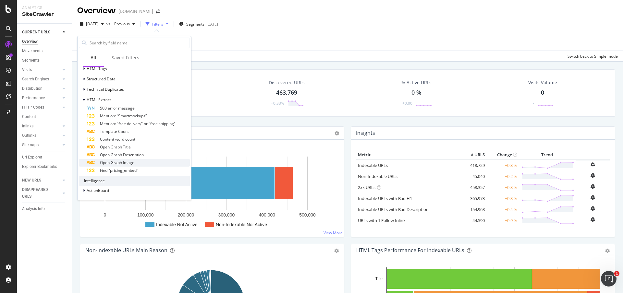
scroll to position [314, 0]
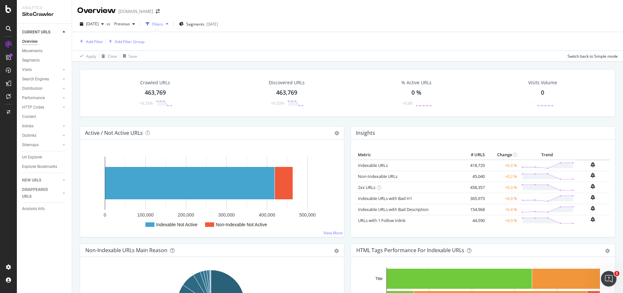
click at [246, 47] on div "Add Filter Add Filter Group" at bounding box center [347, 41] width 540 height 18
click at [28, 60] on div "Overview" at bounding box center [33, 61] width 18 height 6
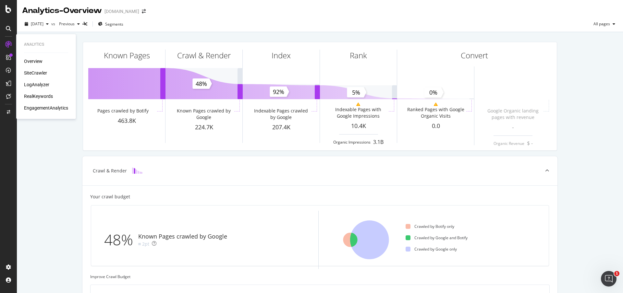
click at [38, 70] on div "SiteCrawler" at bounding box center [35, 73] width 23 height 6
